Goal: Task Accomplishment & Management: Manage account settings

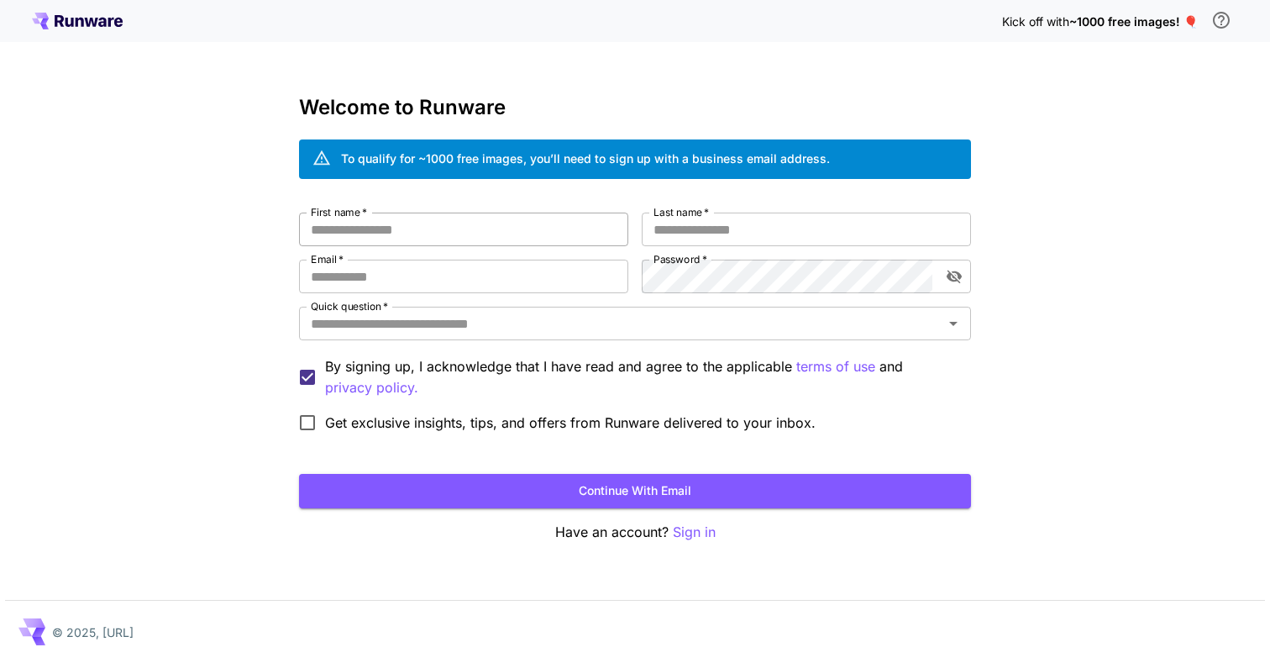
click at [401, 228] on input "First name   *" at bounding box center [463, 229] width 329 height 34
type input "*"
type input "*****"
click at [763, 231] on input "Last name   *" at bounding box center [806, 229] width 329 height 34
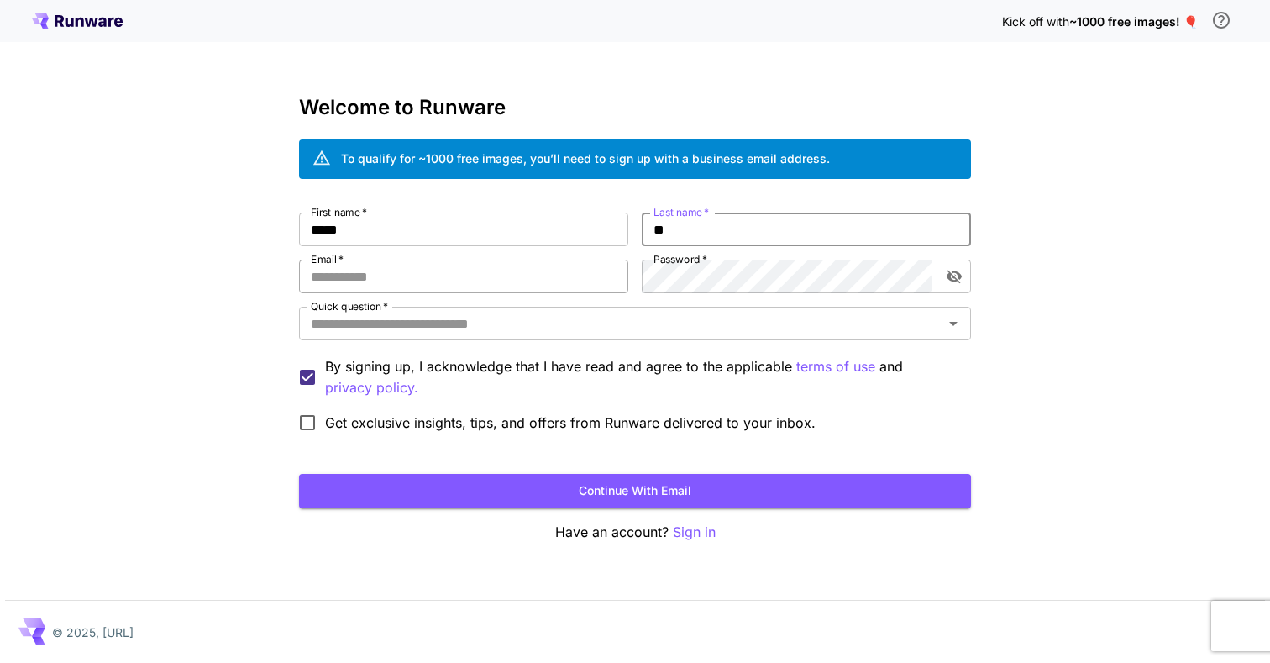
type input "**"
click at [449, 281] on input "Email   *" at bounding box center [463, 277] width 329 height 34
type input "**********"
click at [490, 327] on input "Quick question   *" at bounding box center [621, 324] width 634 height 24
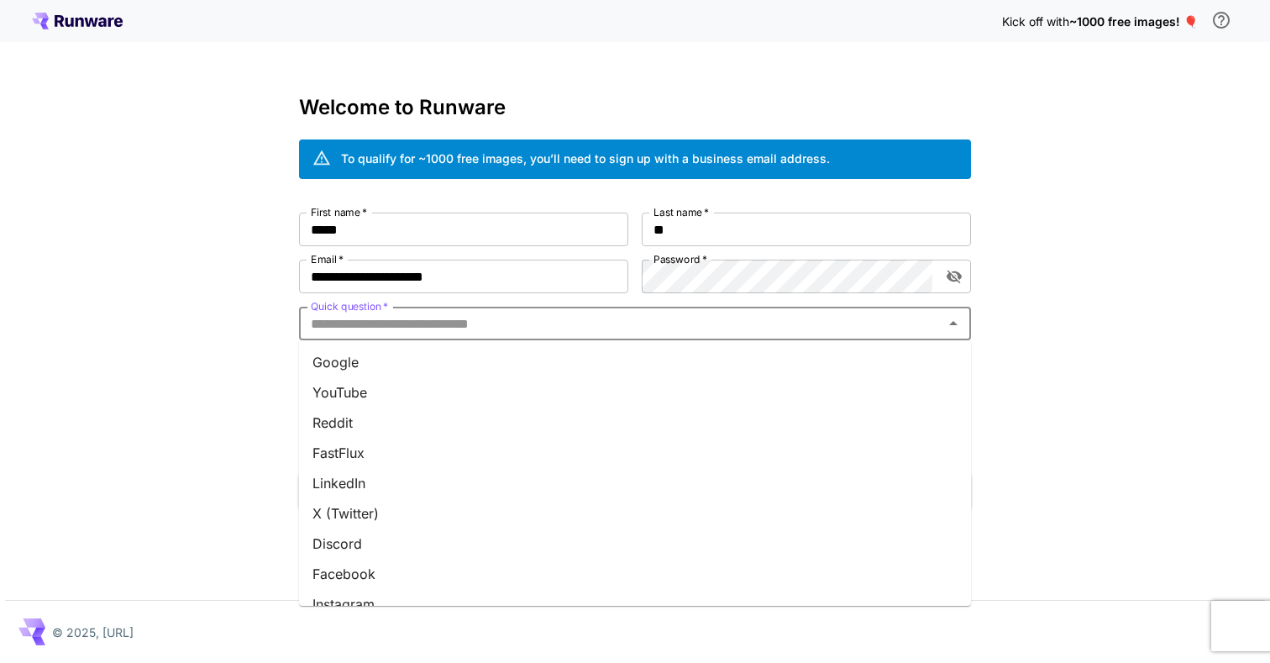
click at [472, 359] on li "Google" at bounding box center [635, 362] width 672 height 30
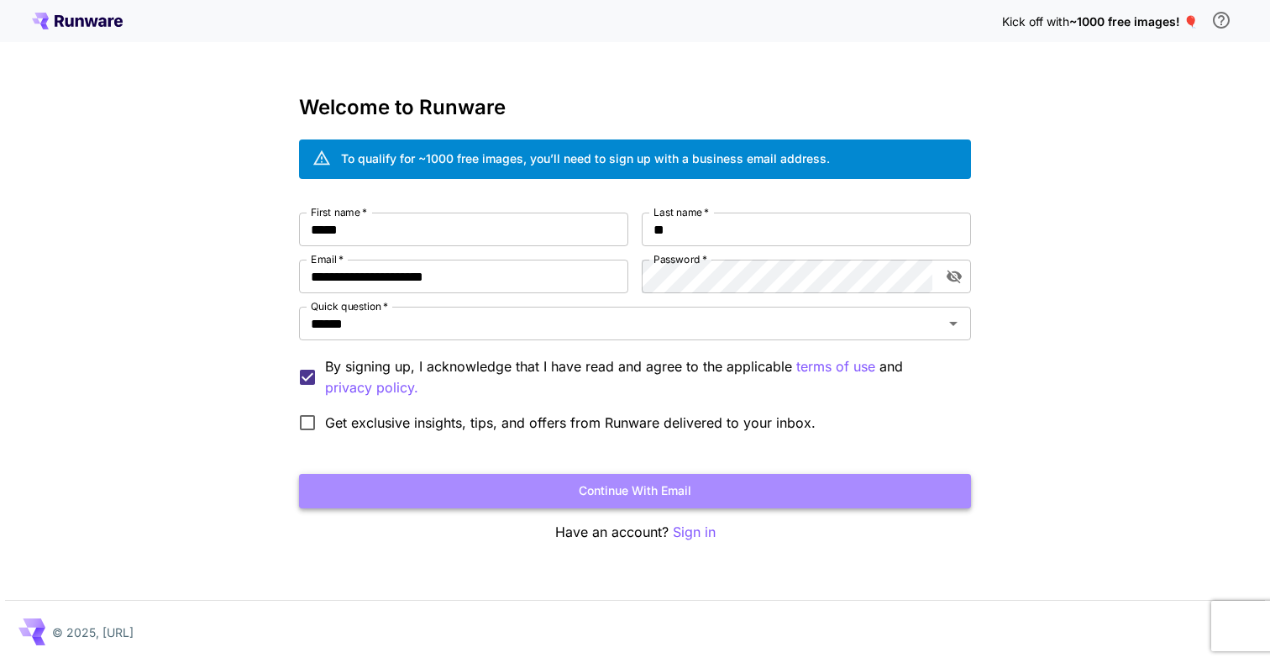
click at [441, 491] on button "Continue with email" at bounding box center [635, 491] width 672 height 34
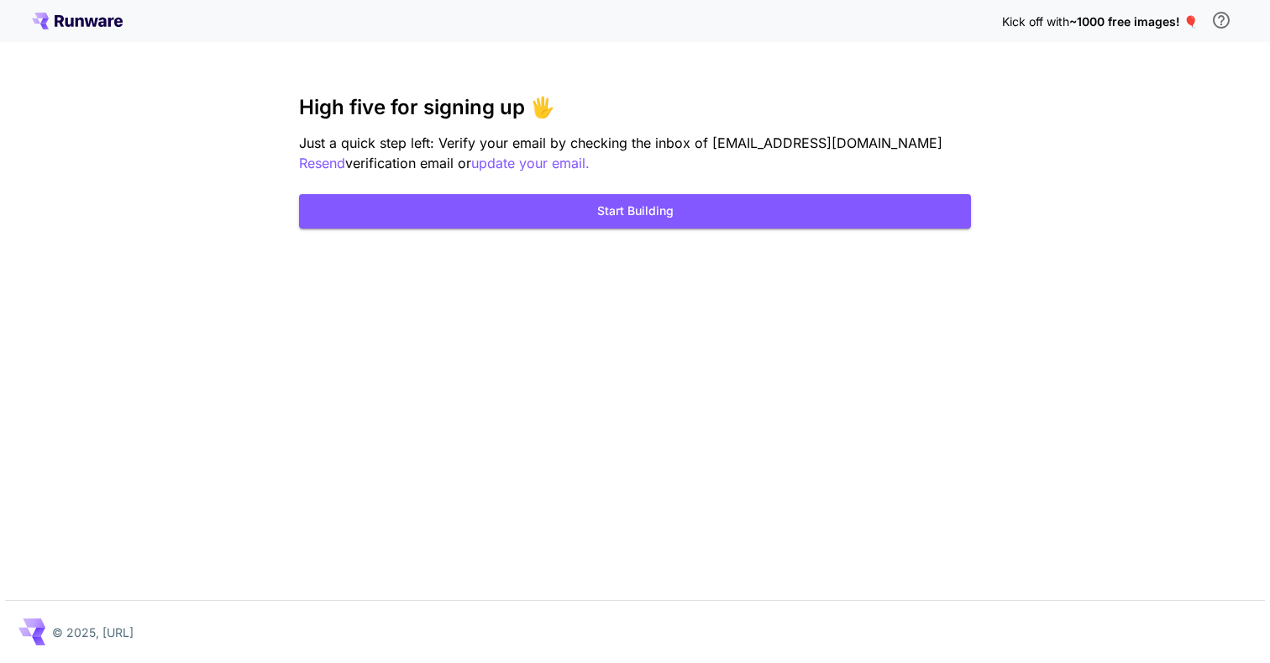
click at [365, 87] on div "Kick off with ~1000 free images! 🎈 High five for signing up 🖐️ Just a quick ste…" at bounding box center [635, 331] width 1270 height 663
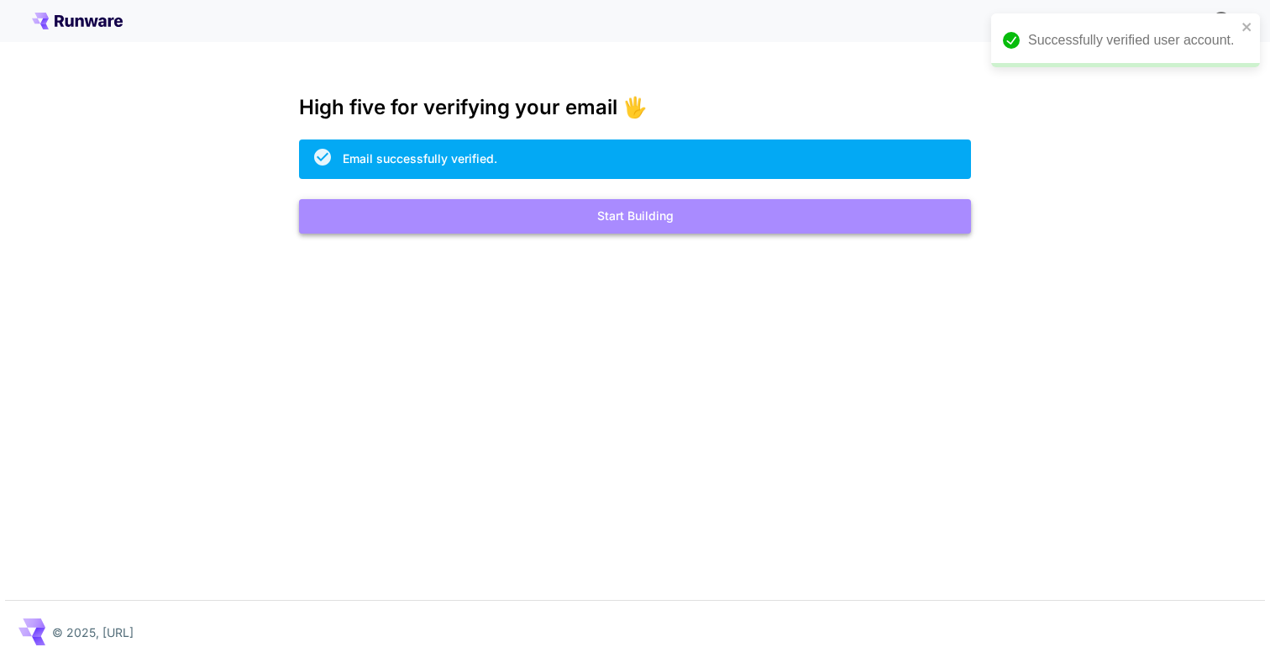
click at [625, 216] on button "Start Building" at bounding box center [635, 216] width 672 height 34
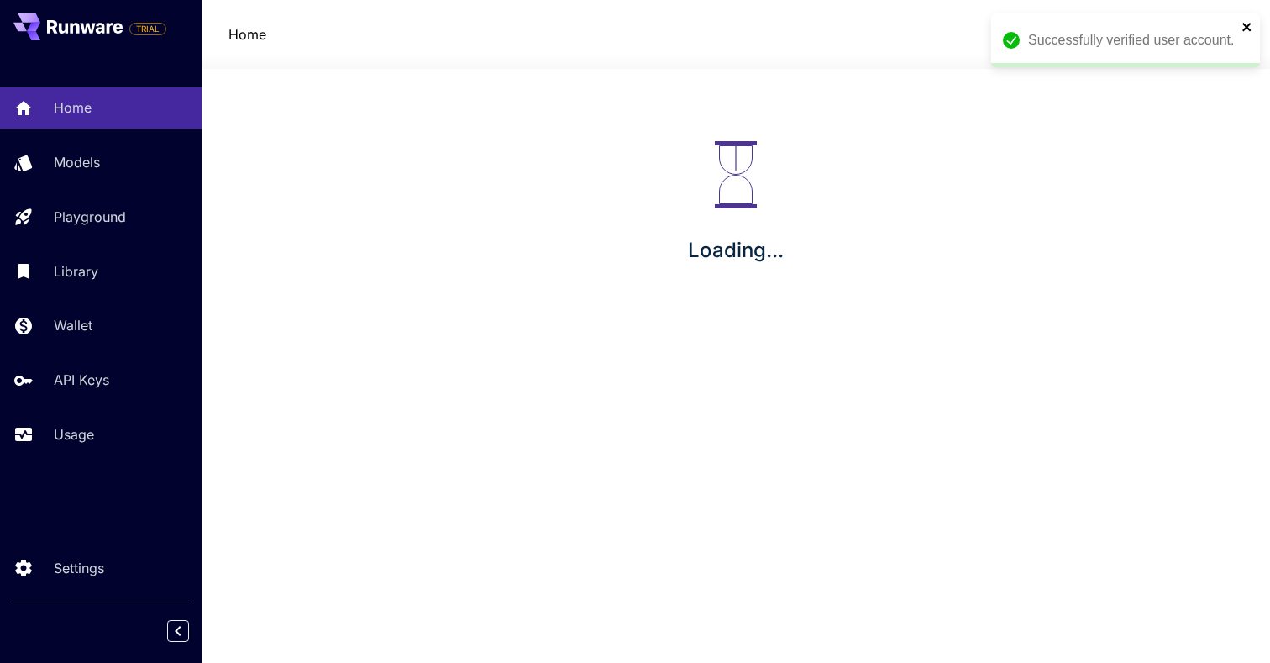
click at [1247, 24] on icon "close" at bounding box center [1247, 26] width 12 height 13
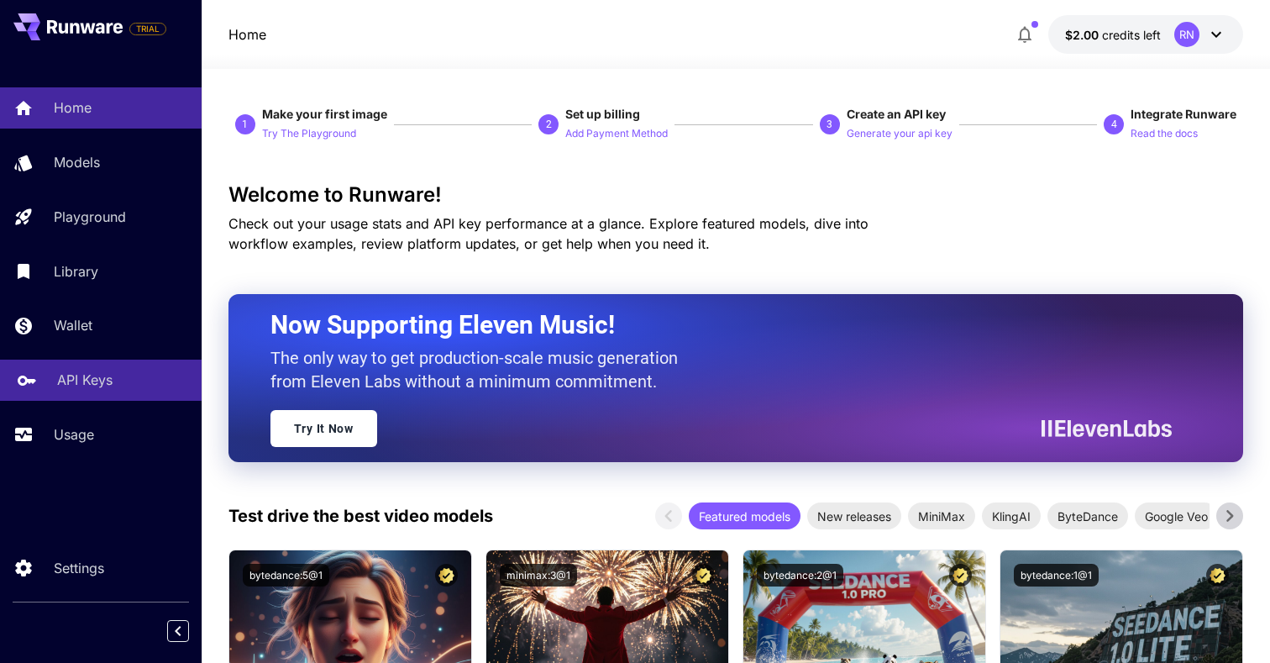
click at [55, 382] on link "API Keys" at bounding box center [101, 379] width 202 height 41
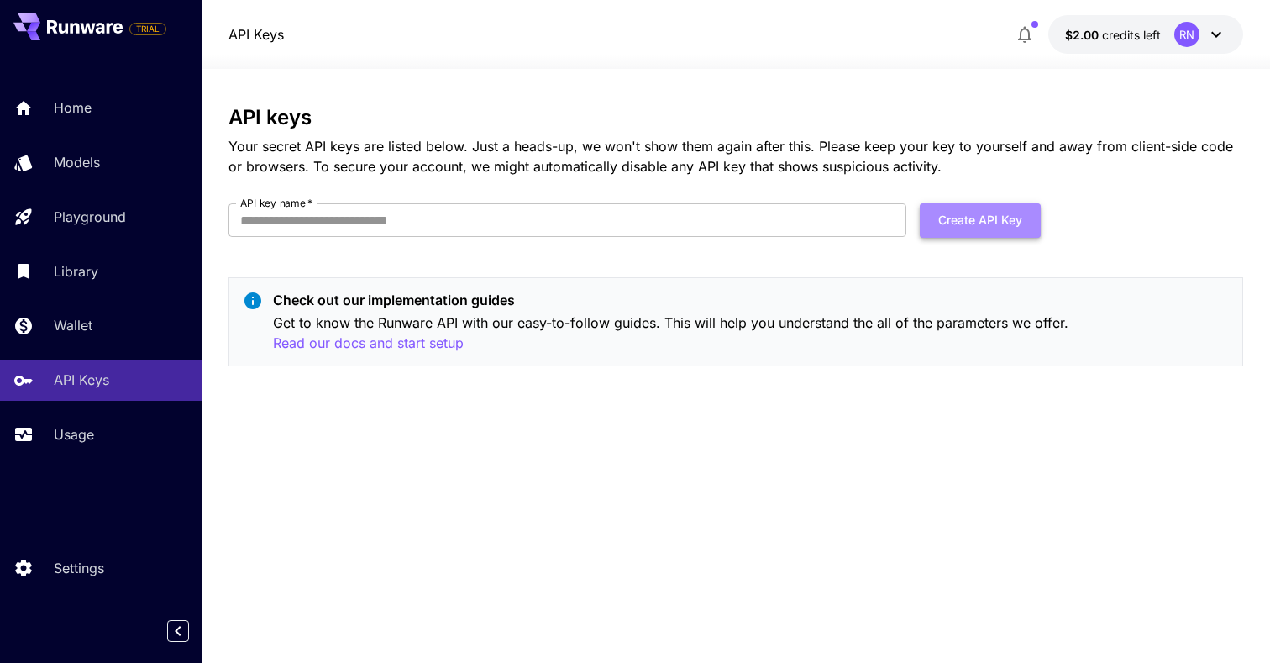
click at [962, 223] on button "Create API Key" at bounding box center [980, 220] width 121 height 34
click at [559, 218] on input "API key name   *" at bounding box center [567, 220] width 678 height 34
type input "**********"
click at [1001, 219] on button "Create API Key" at bounding box center [980, 220] width 121 height 34
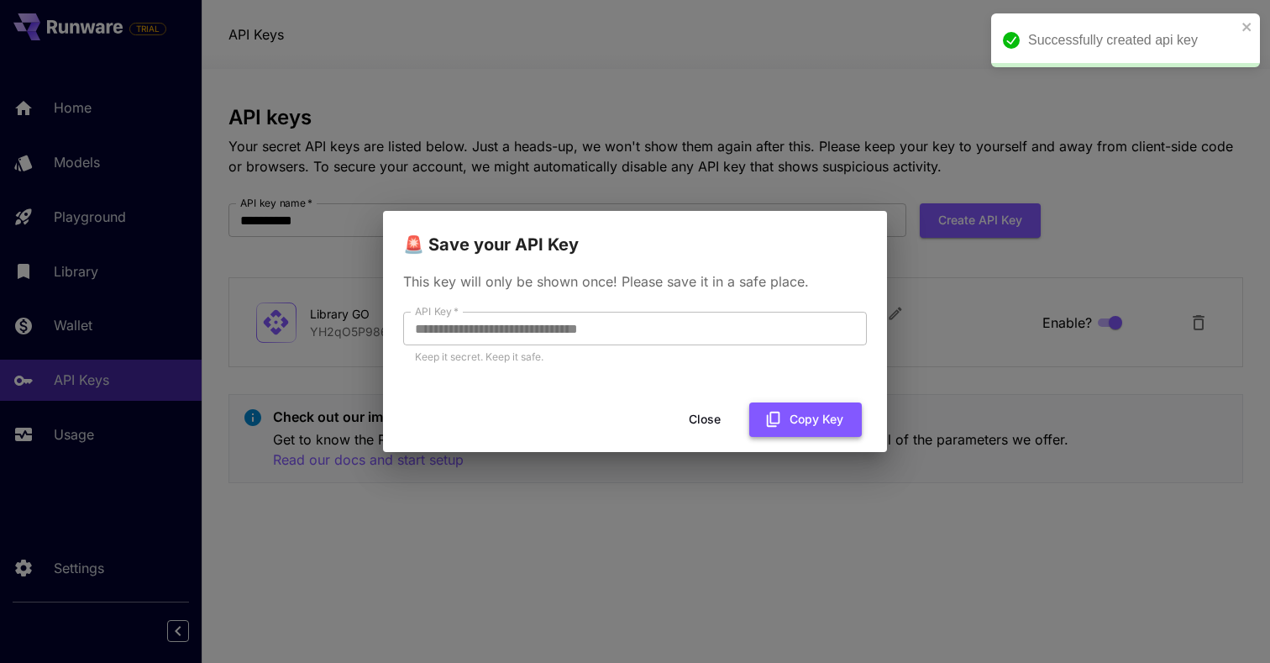
click at [795, 427] on button "Copy Key" at bounding box center [805, 419] width 113 height 34
click at [703, 413] on button "Close" at bounding box center [705, 419] width 76 height 34
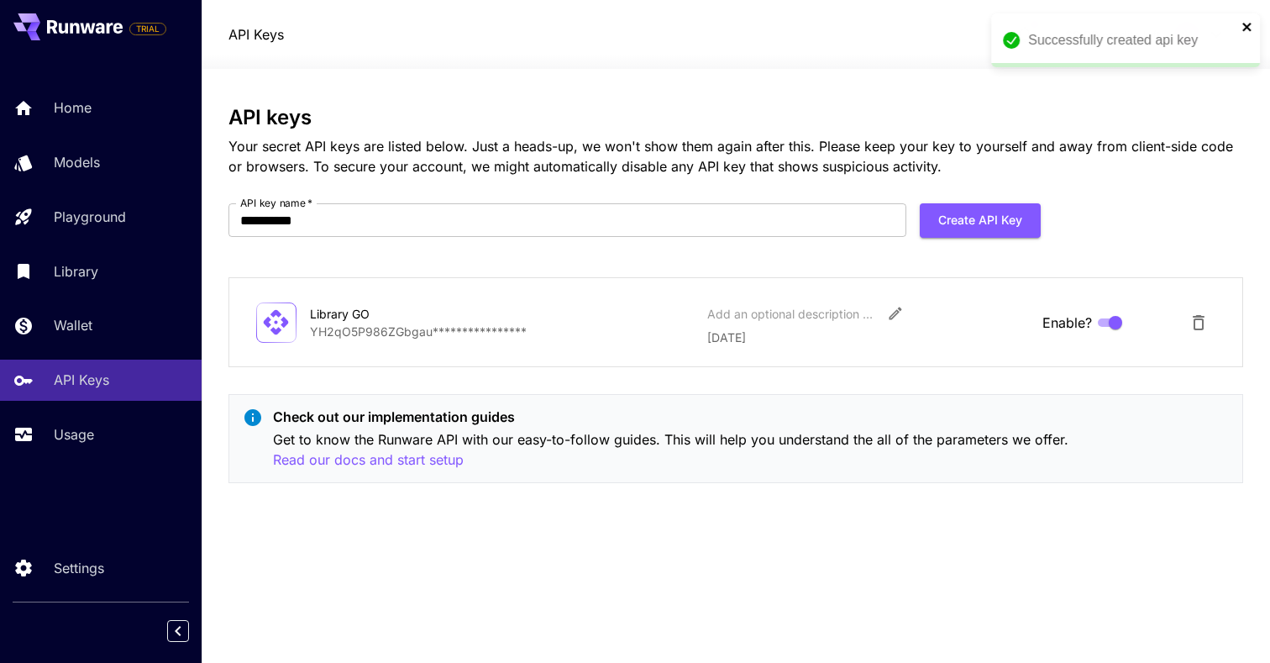
click at [1243, 28] on icon "close" at bounding box center [1247, 26] width 12 height 13
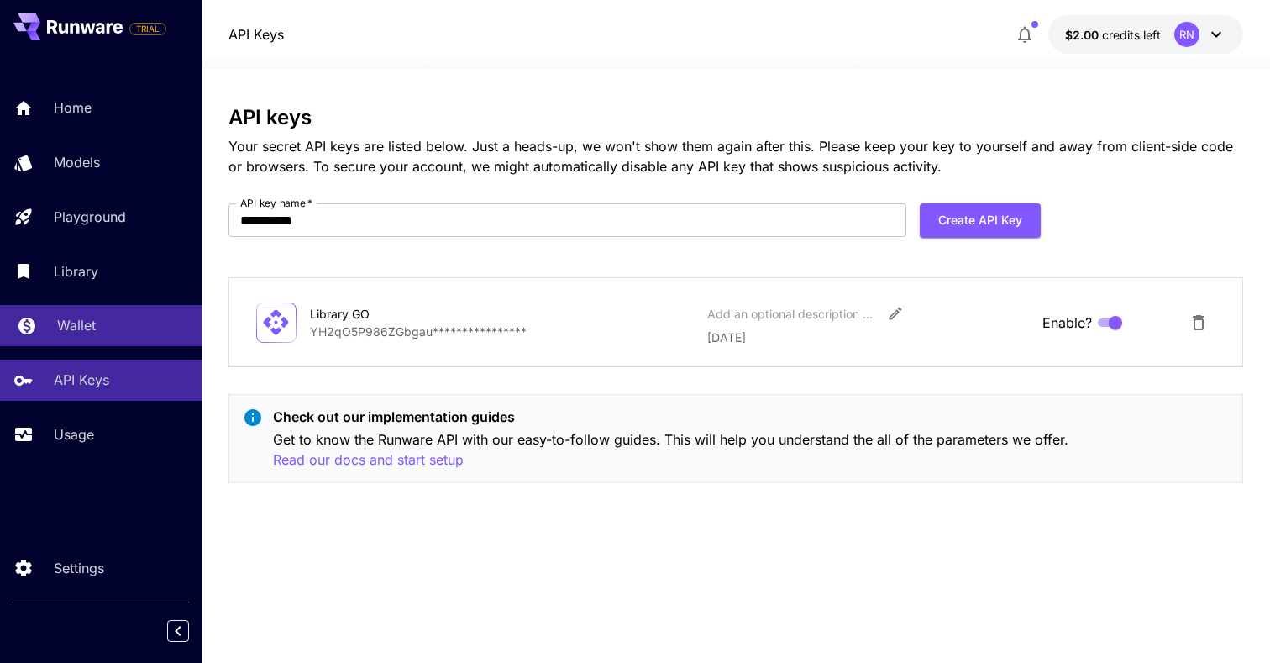
click at [93, 321] on p "Wallet" at bounding box center [76, 325] width 39 height 20
